Goal: Information Seeking & Learning: Learn about a topic

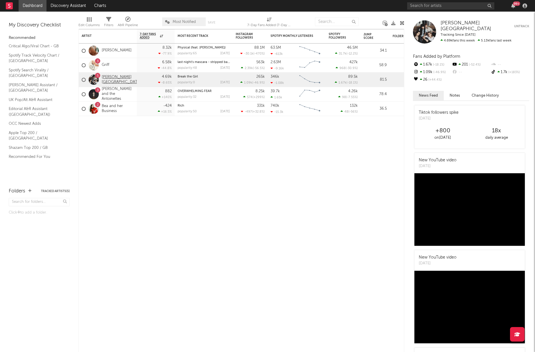
click at [115, 79] on link "[PERSON_NAME][GEOGRAPHIC_DATA]" at bounding box center [121, 80] width 39 height 10
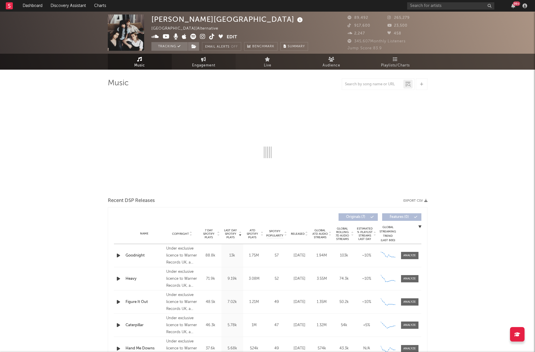
select select "6m"
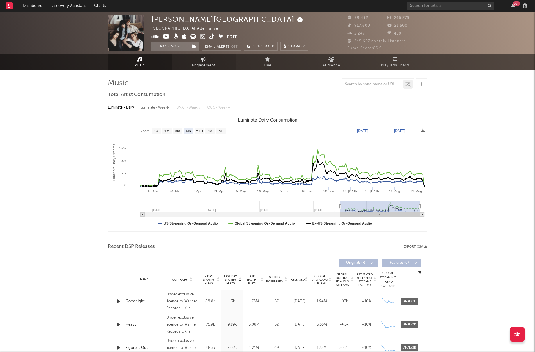
click at [211, 56] on link "Engagement" at bounding box center [204, 62] width 64 height 16
select select "1w"
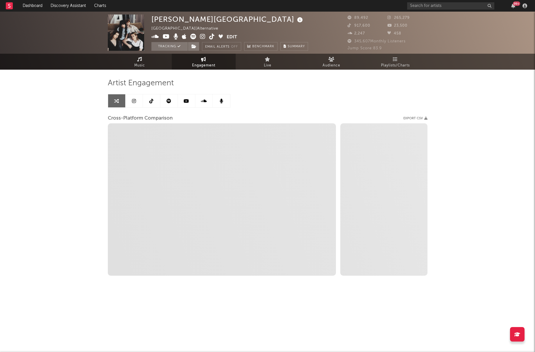
select select "1m"
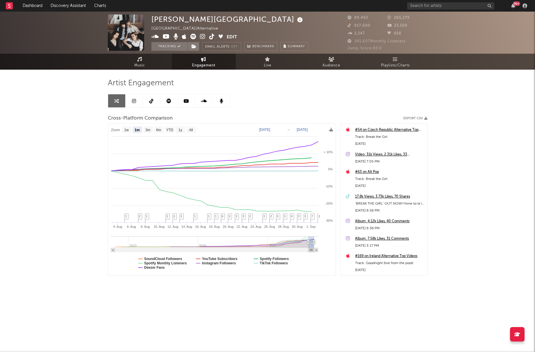
click at [127, 101] on link at bounding box center [133, 100] width 17 height 13
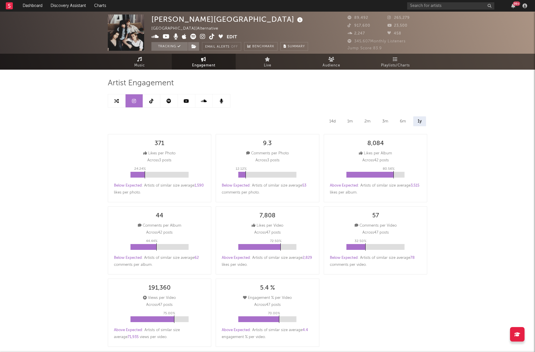
select select "6m"
click at [153, 102] on link at bounding box center [151, 100] width 17 height 13
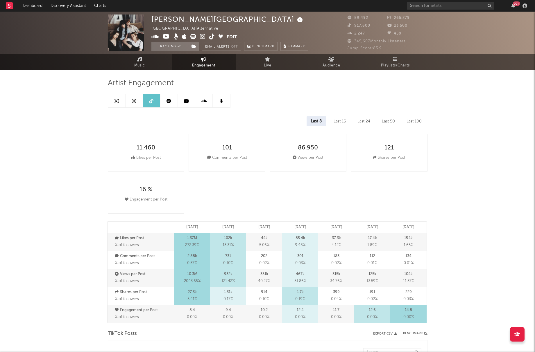
select select "6m"
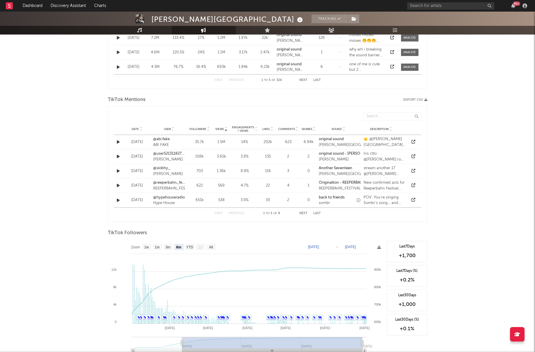
scroll to position [365, 0]
